Goal: Task Accomplishment & Management: Use online tool/utility

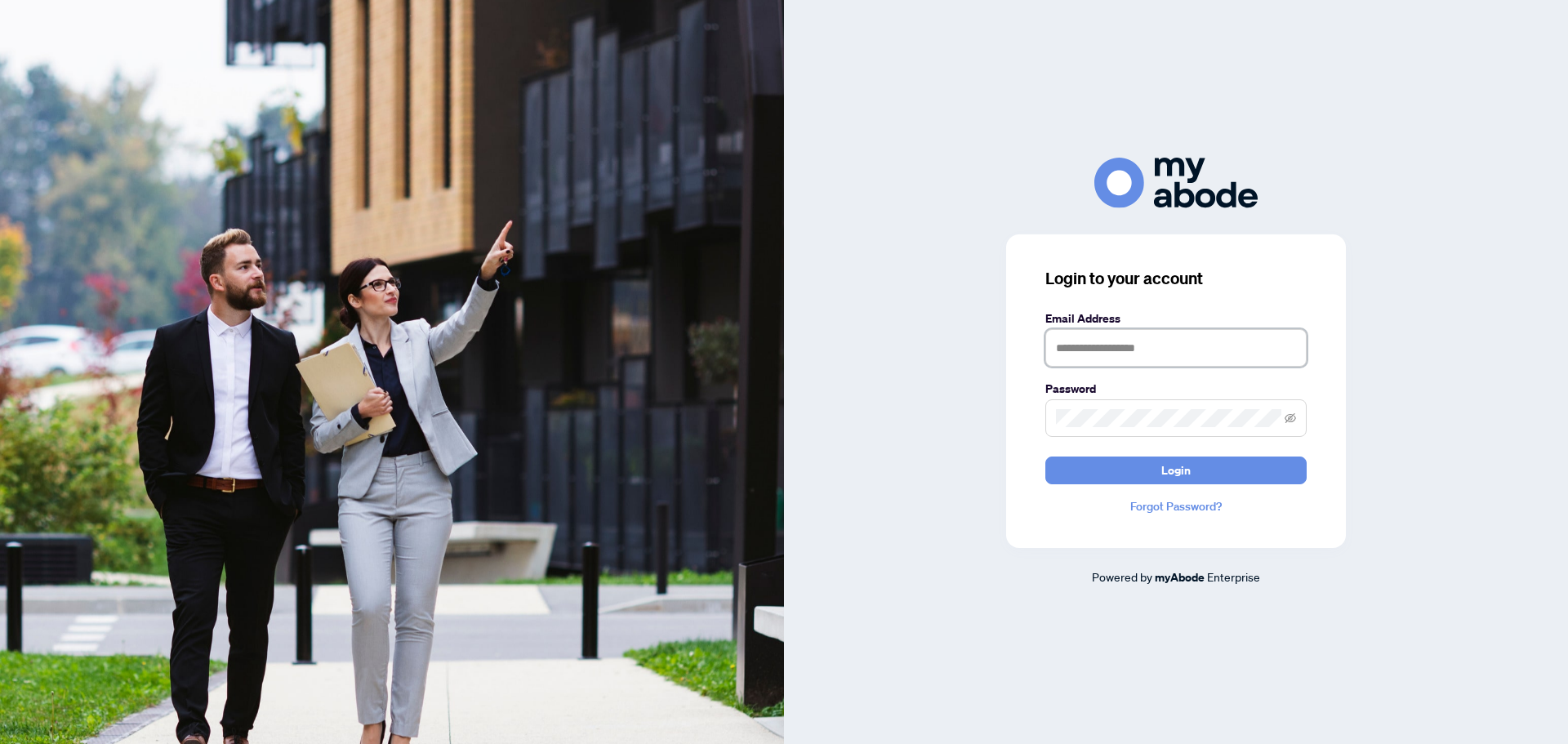
click at [1205, 353] on input "text" at bounding box center [1175, 347] width 261 height 38
type input "**********"
click at [1045, 456] on button "Login" at bounding box center [1175, 470] width 261 height 28
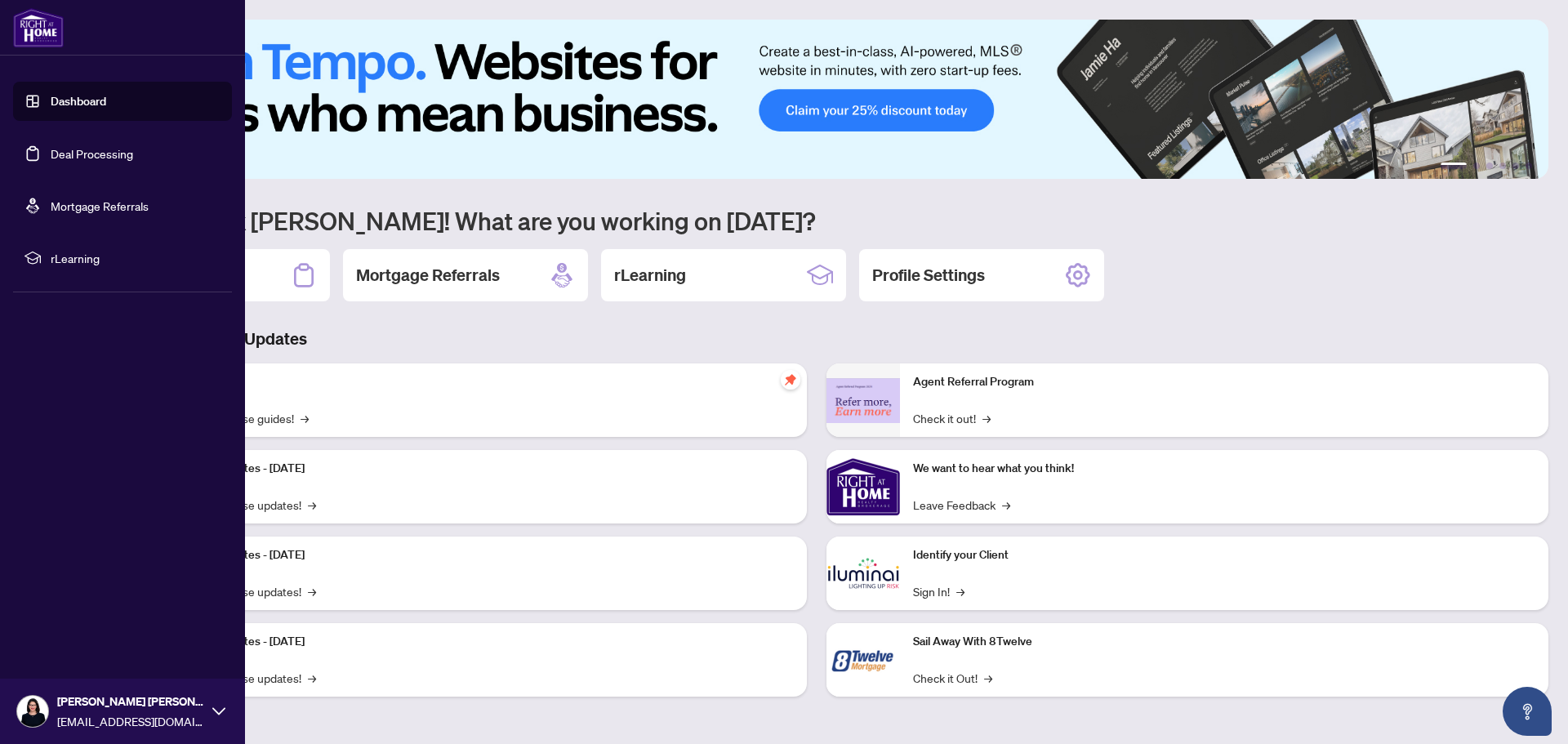
click at [71, 152] on link "Deal Processing" at bounding box center [91, 153] width 82 height 14
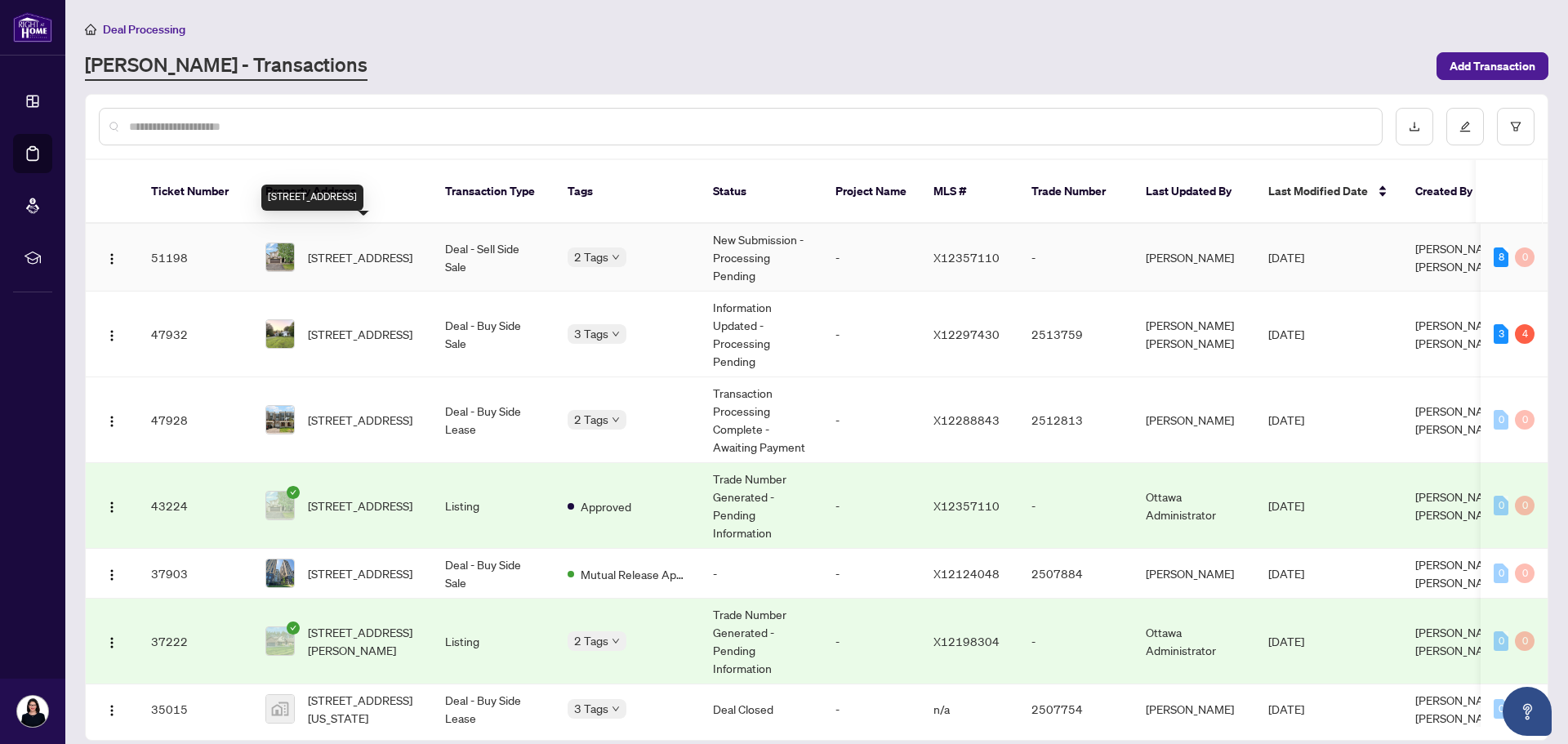
click at [323, 248] on span "[STREET_ADDRESS]" at bounding box center [360, 257] width 104 height 18
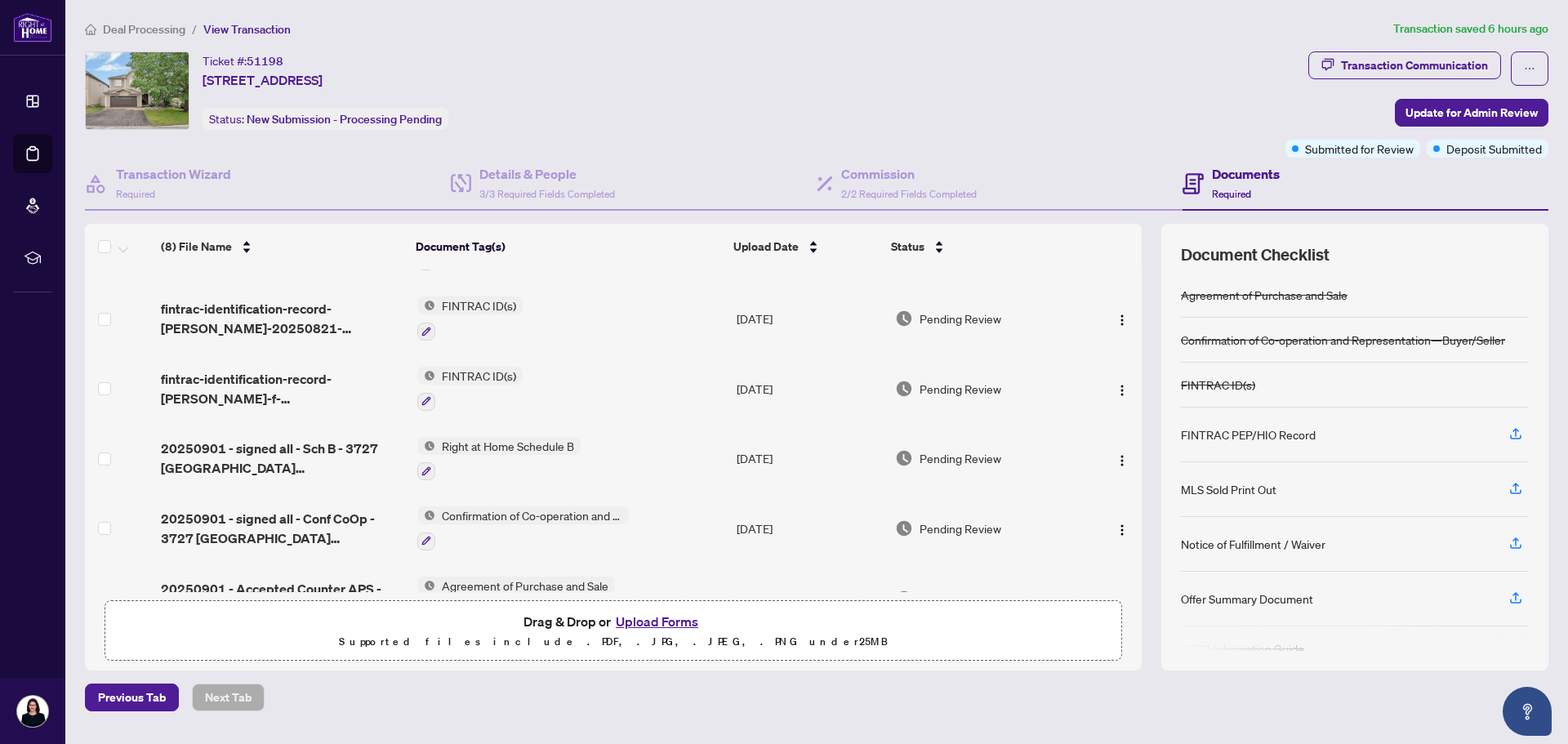
scroll to position [240, 0]
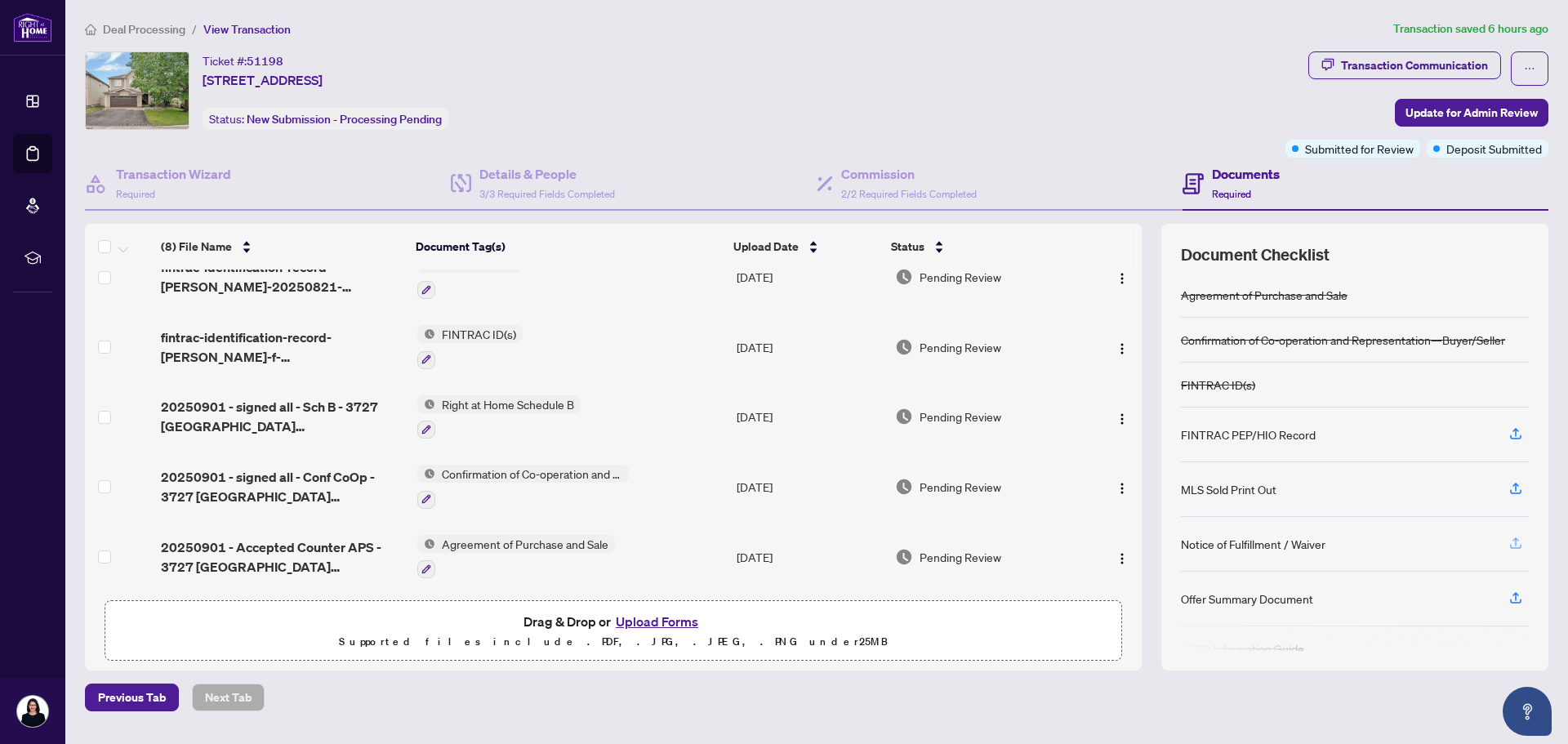
click at [1514, 543] on icon "button" at bounding box center [1515, 542] width 14 height 14
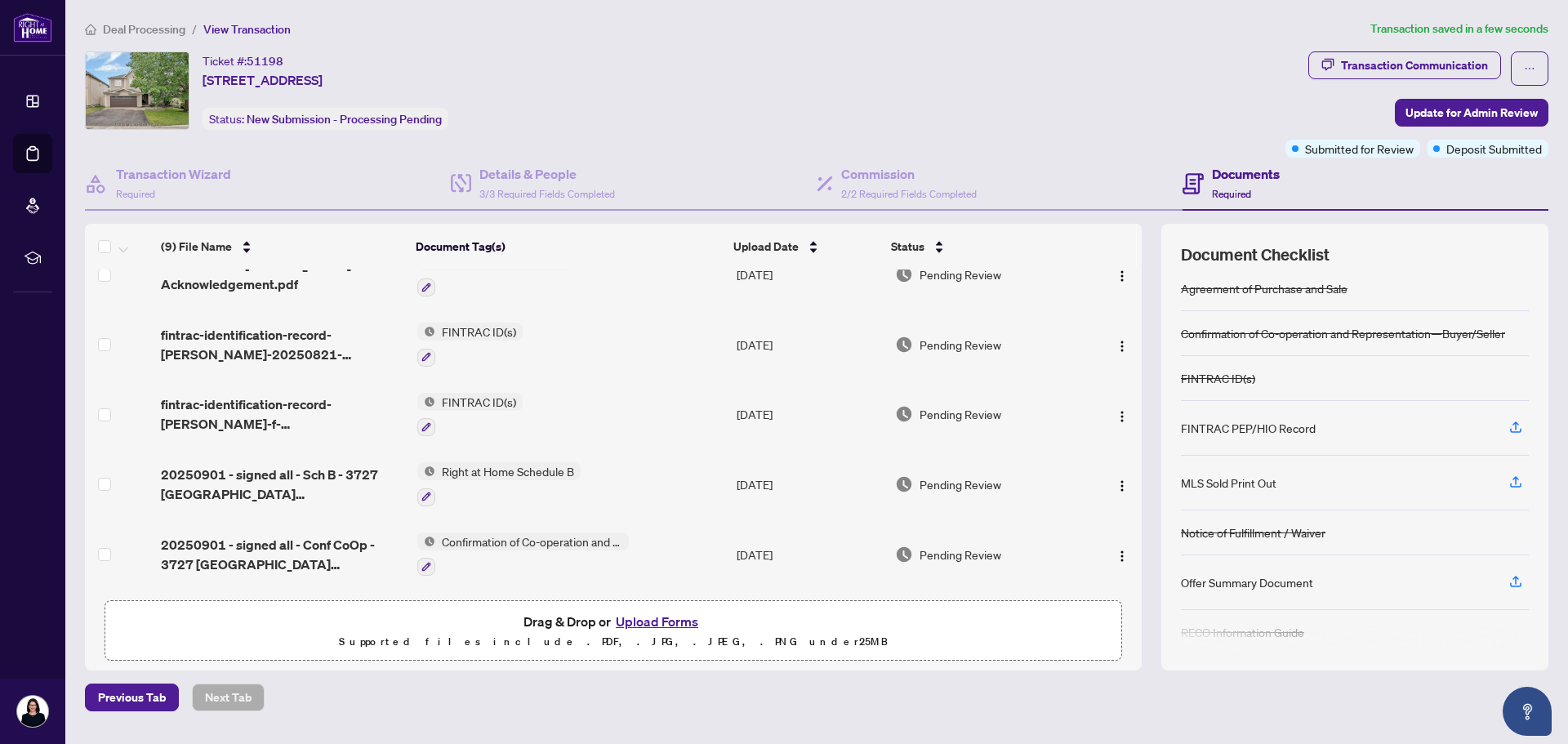
scroll to position [0, 0]
